Goal: Find specific fact: Find specific fact

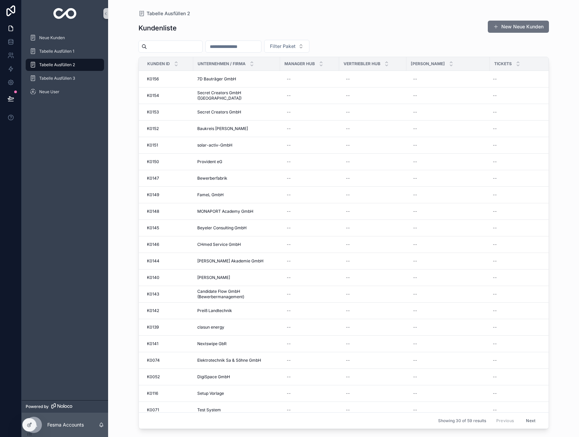
scroll to position [0, 0]
click at [43, 35] on span "Neue Kunden" at bounding box center [52, 37] width 26 height 5
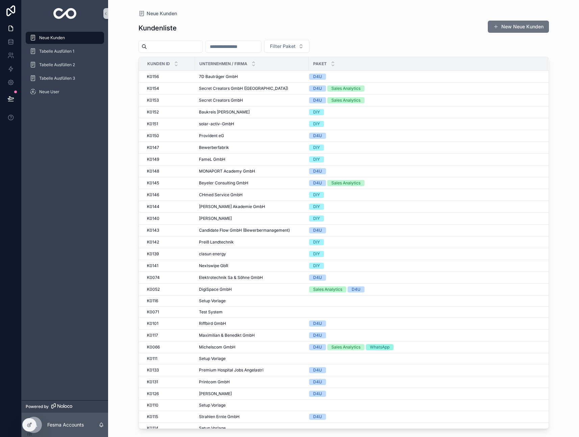
click at [176, 43] on input "scrollable content" at bounding box center [174, 46] width 55 height 9
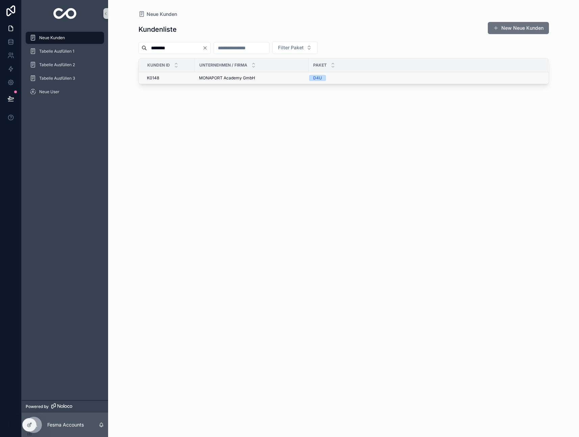
type input "********"
click at [224, 77] on span "MONAPORT Academy GmbH" at bounding box center [227, 77] width 56 height 5
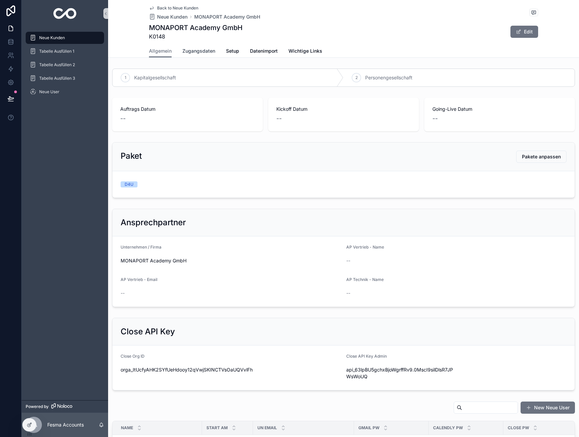
click at [203, 49] on span "Zugangsdaten" at bounding box center [199, 51] width 33 height 7
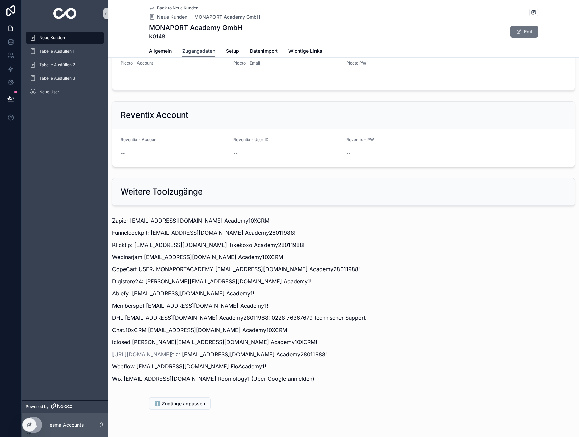
scroll to position [697, 0]
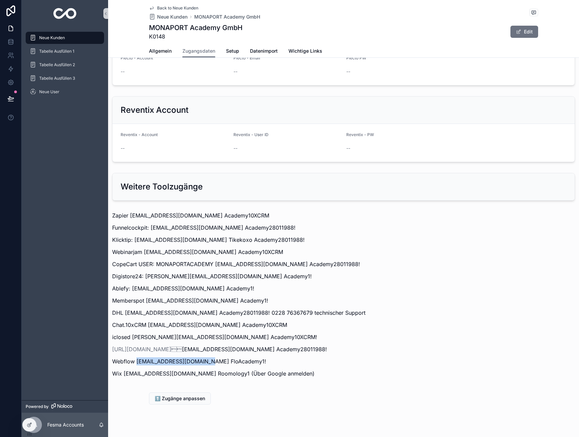
drag, startPoint x: 136, startPoint y: 348, endPoint x: 208, endPoint y: 349, distance: 72.4
click at [208, 358] on p "Webflow [EMAIL_ADDRESS][DOMAIN_NAME] FloAcademy1!" at bounding box center [343, 362] width 463 height 8
copy p "[EMAIL_ADDRESS][DOMAIN_NAME]"
click at [211, 358] on p "Webflow [EMAIL_ADDRESS][DOMAIN_NAME] FloAcademy1!" at bounding box center [343, 362] width 463 height 8
drag, startPoint x: 211, startPoint y: 348, endPoint x: 262, endPoint y: 350, distance: 50.7
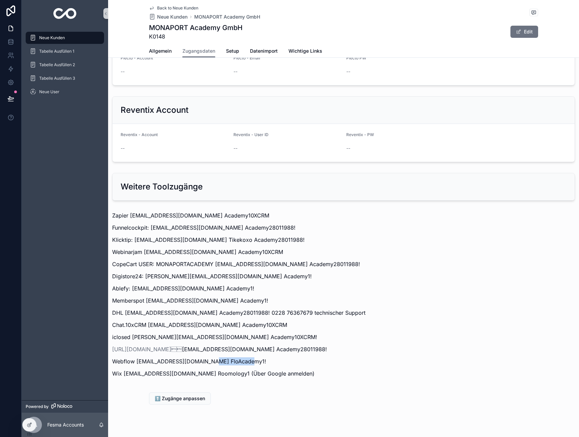
click at [262, 358] on p "Webflow [EMAIL_ADDRESS][DOMAIN_NAME] FloAcademy1!" at bounding box center [343, 362] width 463 height 8
copy p "FloAcademy1!"
click at [218, 353] on div "Zapier [EMAIL_ADDRESS][DOMAIN_NAME] Academy10XCRM Funnelcockpit: [EMAIL_ADDRESS…" at bounding box center [343, 295] width 463 height 166
drag, startPoint x: 151, startPoint y: 214, endPoint x: 224, endPoint y: 214, distance: 72.7
click at [224, 224] on p "Funnelcockpit: [EMAIL_ADDRESS][DOMAIN_NAME] Academy28011988!" at bounding box center [343, 228] width 463 height 8
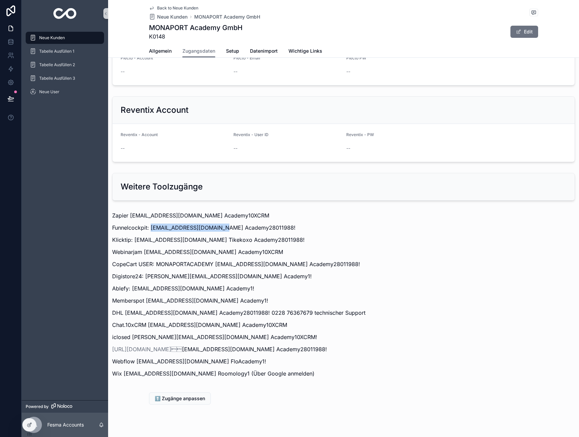
copy p "[EMAIL_ADDRESS][DOMAIN_NAME]"
click at [233, 224] on p "Funnelcockpit: [EMAIL_ADDRESS][DOMAIN_NAME] Academy28011988!" at bounding box center [343, 228] width 463 height 8
drag, startPoint x: 225, startPoint y: 214, endPoint x: 283, endPoint y: 215, distance: 57.1
click at [283, 224] on p "Funnelcockpit: [EMAIL_ADDRESS][DOMAIN_NAME] Academy28011988!" at bounding box center [343, 228] width 463 height 8
copy p "Academy28011988!"
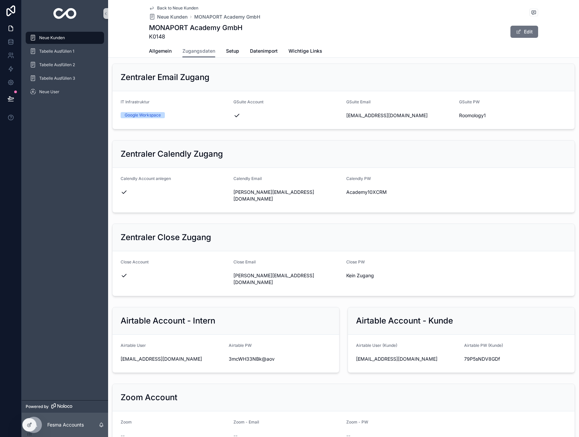
scroll to position [174, 0]
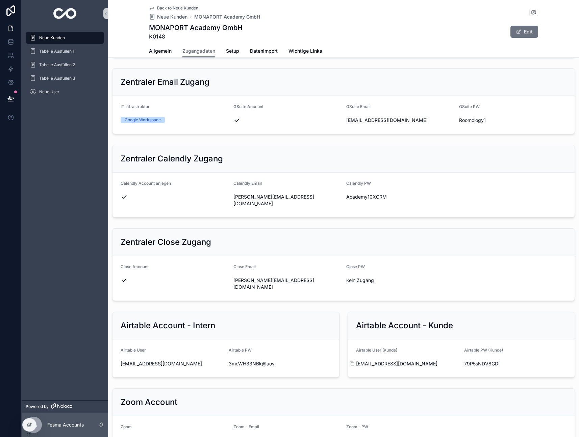
click at [394, 361] on span "[EMAIL_ADDRESS][DOMAIN_NAME]" at bounding box center [407, 364] width 103 height 7
click at [270, 196] on span "[PERSON_NAME][EMAIL_ADDRESS][DOMAIN_NAME]" at bounding box center [288, 201] width 108 height 14
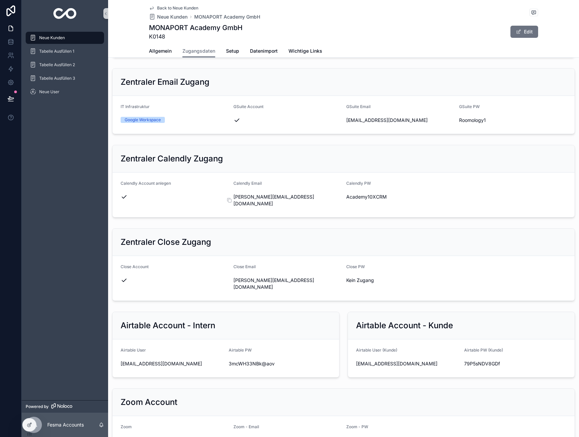
click at [270, 196] on span "[PERSON_NAME][EMAIL_ADDRESS][DOMAIN_NAME]" at bounding box center [288, 201] width 108 height 14
copy div "[PERSON_NAME][EMAIL_ADDRESS][DOMAIN_NAME]"
click at [355, 198] on span "Academy10XCRM" at bounding box center [401, 197] width 108 height 7
click at [342, 197] on icon "scrollable content" at bounding box center [342, 196] width 5 height 5
